Goal: Task Accomplishment & Management: Use online tool/utility

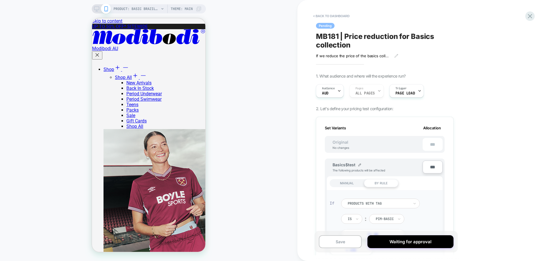
click at [143, 3] on div "PRODUCT: Basic Brazilian Moderate Clay PRODUCT: Basic Brazilian Moderate Clay T…" at bounding box center [148, 130] width 297 height 261
click at [143, 11] on span "PRODUCT: Basic Brazilian Moderate Clay" at bounding box center [136, 8] width 46 height 9
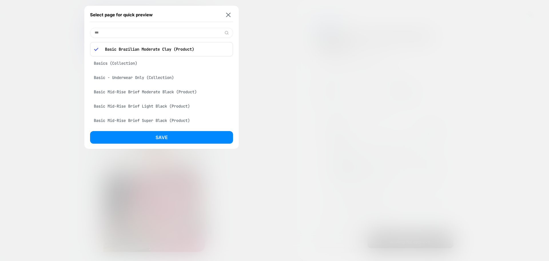
type input "***"
click at [127, 67] on div "Basics (Collection)" at bounding box center [161, 63] width 143 height 11
click at [155, 139] on button "Save" at bounding box center [161, 137] width 143 height 13
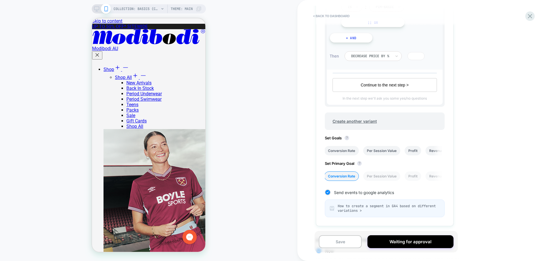
scroll to position [326, 0]
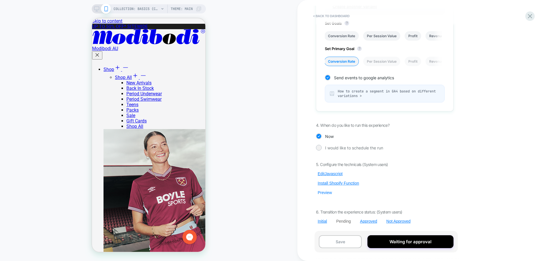
click at [325, 191] on button "Preview" at bounding box center [325, 192] width 18 height 5
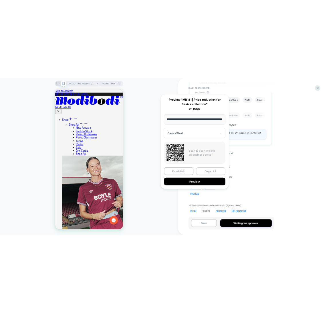
scroll to position [0, 0]
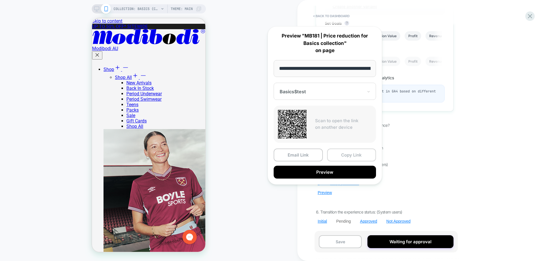
click at [340, 155] on button "Copy Link" at bounding box center [351, 154] width 49 height 13
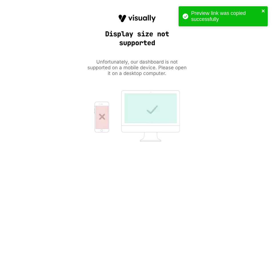
click at [264, 10] on icon "close" at bounding box center [263, 10] width 3 height 3
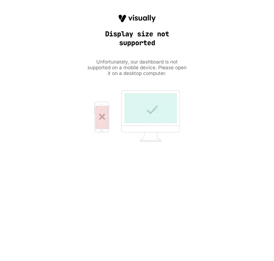
click at [18, 45] on div "COLLECTION: Basics (Category) COLLECTION: Basics (Category) Theme: MAIN < back …" at bounding box center [137, 130] width 274 height 261
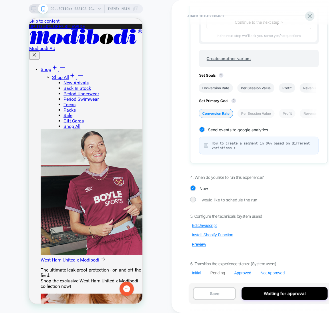
scroll to position [271, 0]
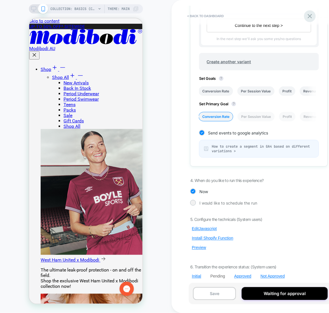
click at [312, 16] on icon at bounding box center [310, 16] width 8 height 8
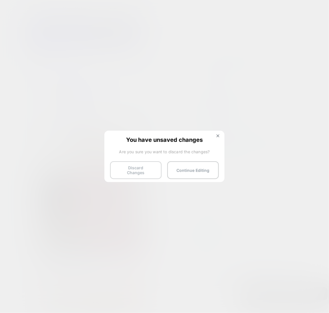
click at [119, 161] on button "Discard Changes" at bounding box center [135, 170] width 51 height 18
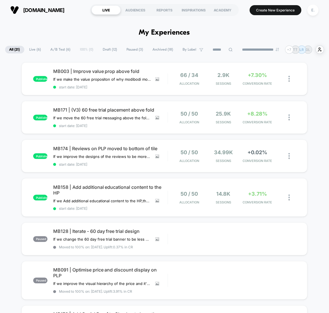
click at [102, 48] on span "Draft ( 12 )" at bounding box center [110, 50] width 23 height 8
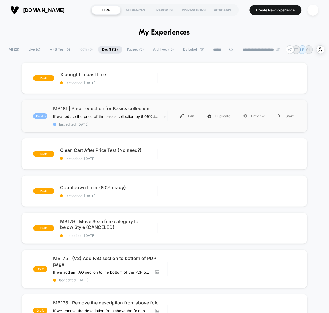
click at [100, 112] on div "MB181 | Price reduction for Basics collection If we reduce the price of the bas…" at bounding box center [110, 115] width 114 height 21
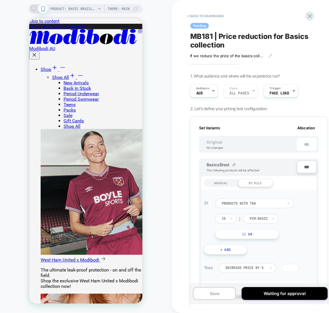
scroll to position [0, 1]
click at [62, 12] on span "PRODUCT: Basic Brazilian Moderate Clay" at bounding box center [74, 8] width 46 height 9
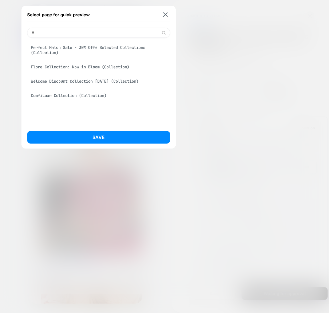
type input "*"
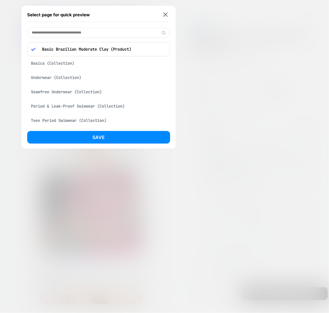
click at [64, 61] on div "Basics (Collection)" at bounding box center [98, 63] width 143 height 11
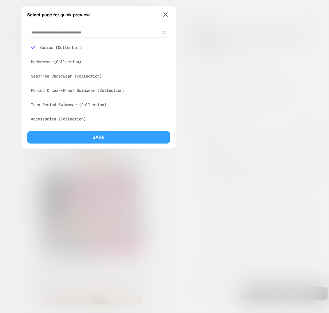
click at [91, 141] on button "Save" at bounding box center [98, 137] width 143 height 13
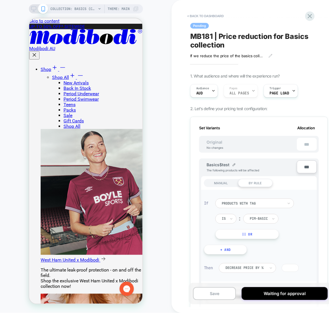
scroll to position [271, 0]
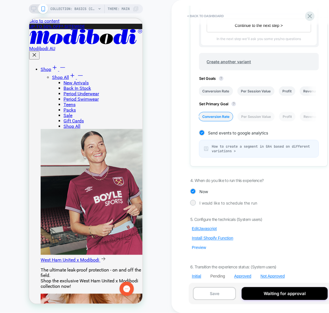
click at [201, 245] on button "Preview" at bounding box center [199, 247] width 18 height 5
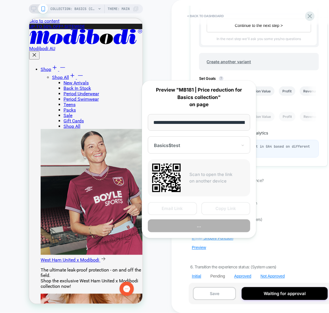
scroll to position [0, 68]
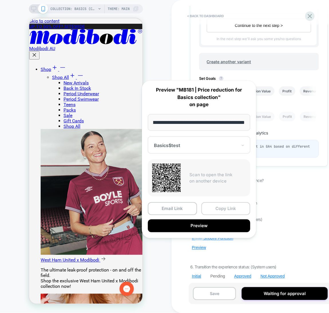
click at [214, 209] on button "Copy Link" at bounding box center [225, 208] width 49 height 13
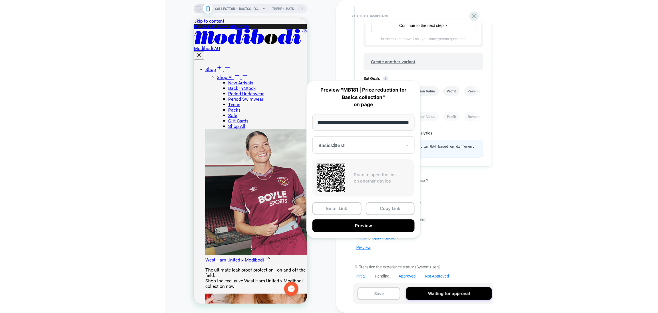
scroll to position [0, 0]
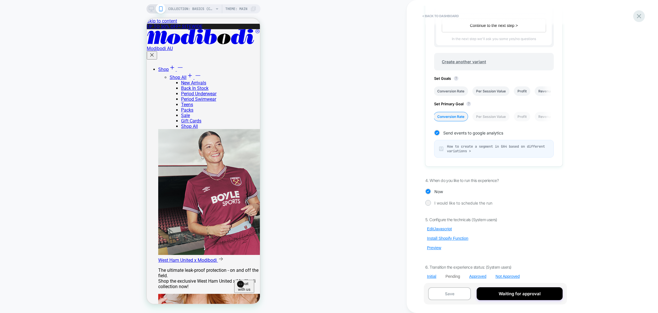
click at [548, 18] on icon at bounding box center [640, 16] width 8 height 8
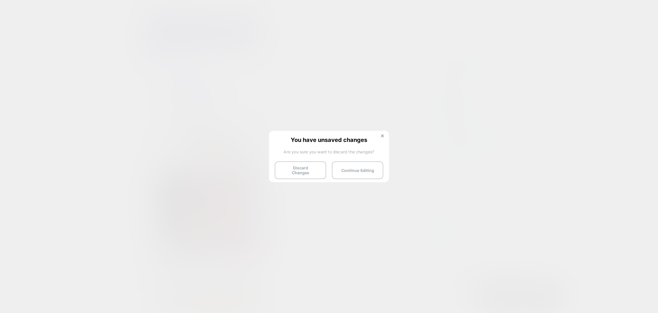
drag, startPoint x: 311, startPoint y: 166, endPoint x: 495, endPoint y: 117, distance: 190.7
click at [309, 166] on button "Discard Changes" at bounding box center [300, 170] width 51 height 18
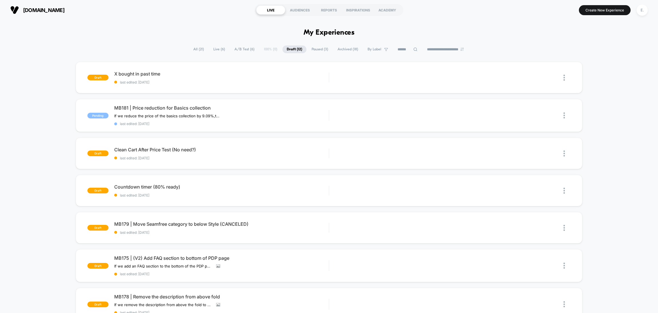
click at [548, 16] on div "E." at bounding box center [642, 10] width 15 height 14
click at [548, 12] on div "E." at bounding box center [642, 10] width 11 height 11
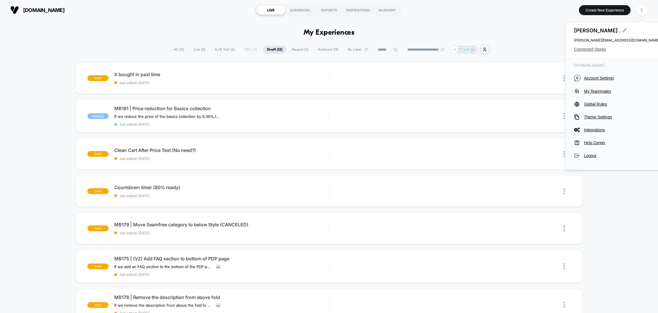
click at [548, 49] on span "Connected Stores" at bounding box center [617, 49] width 86 height 5
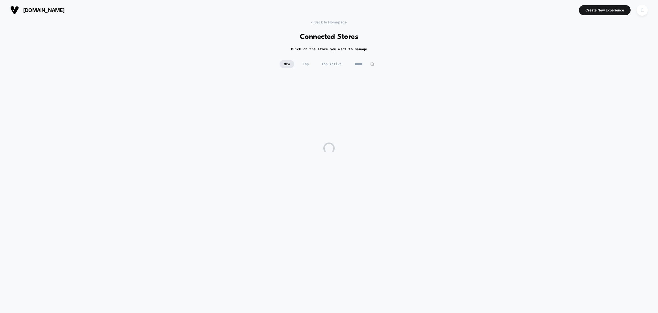
click at [361, 64] on input at bounding box center [364, 64] width 29 height 8
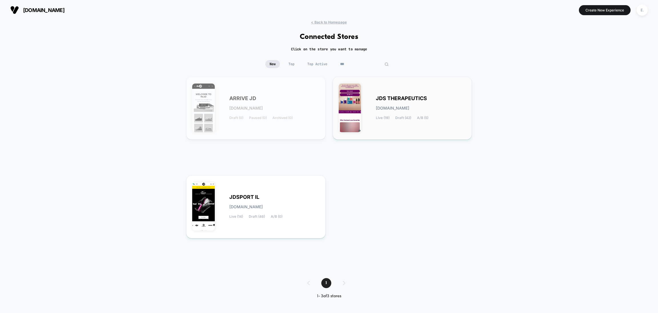
type input "***"
click at [409, 130] on div "JDS THERAPEUTICS [DOMAIN_NAME] Live (19) Draft (42) A/B (5)" at bounding box center [402, 108] width 127 height 51
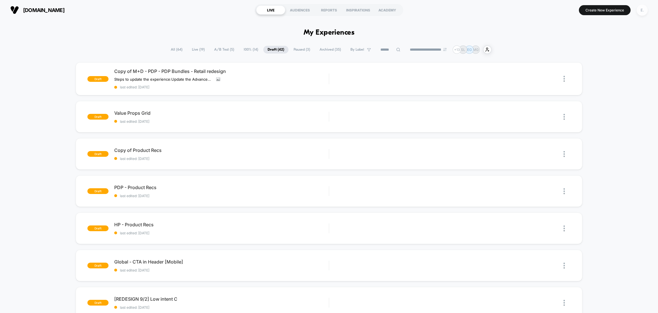
click at [548, 13] on div "E." at bounding box center [642, 10] width 11 height 11
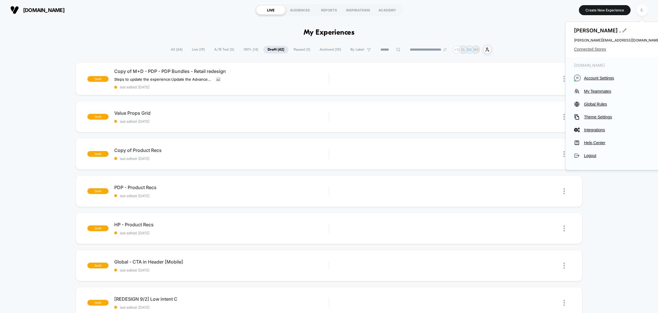
click at [548, 51] on span "Connected Stores" at bounding box center [617, 49] width 86 height 5
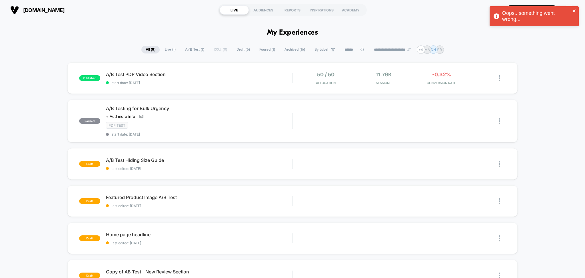
click at [574, 13] on icon "close" at bounding box center [575, 11] width 4 height 5
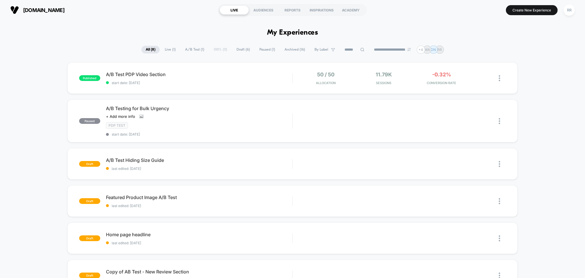
click at [569, 7] on div "Oops.. something went wrong..." at bounding box center [534, 6] width 91 height 2
click at [568, 12] on div "RR" at bounding box center [569, 10] width 11 height 11
